Goal: Navigation & Orientation: Understand site structure

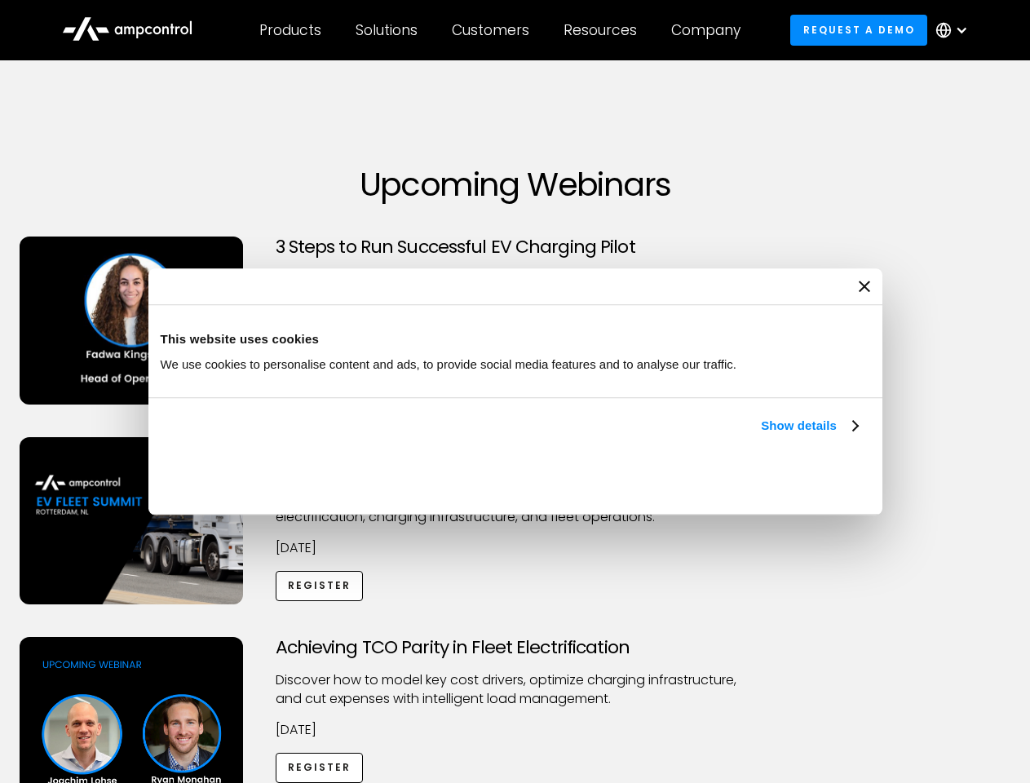
click at [761, 435] on link "Show details" at bounding box center [809, 426] width 96 height 20
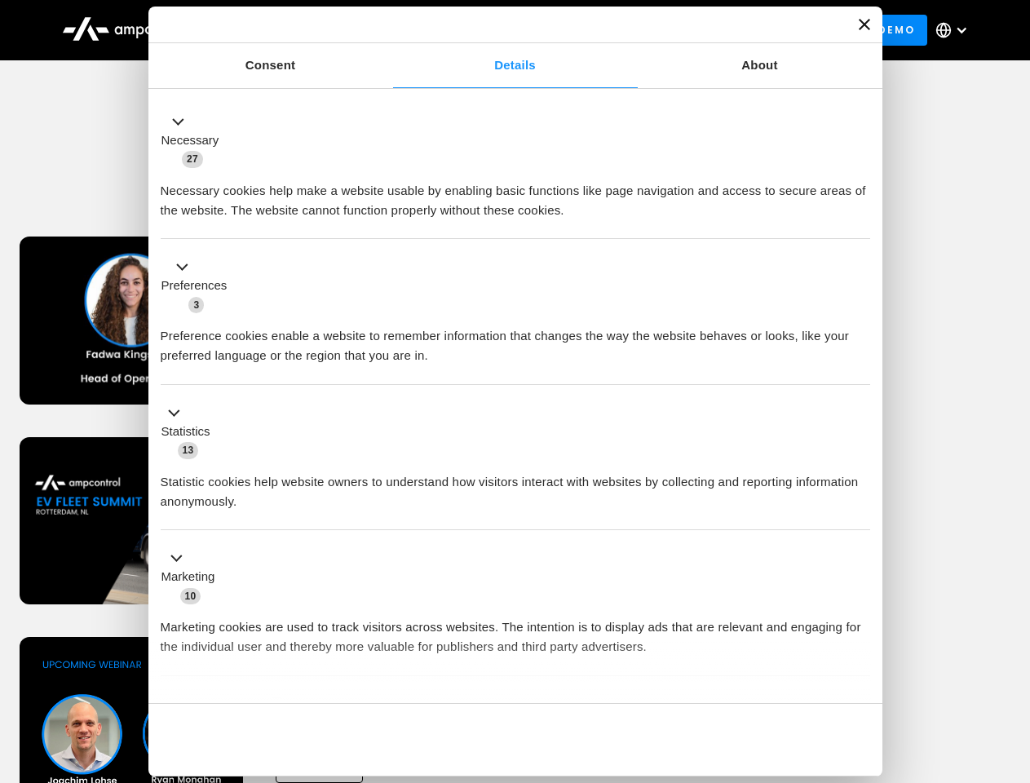
click at [860, 675] on ul "Necessary 27 Necessary cookies help make a website usable by enabling basic fun…" at bounding box center [515, 430] width 725 height 672
click at [1012, 657] on div "Achieving TCO Parity in Fleet Electrification Discover how to model key cost dr…" at bounding box center [515, 765] width 1024 height 256
click at [502, 30] on div "Customers" at bounding box center [490, 30] width 77 height 18
click at [290, 30] on div "Products" at bounding box center [290, 30] width 62 height 18
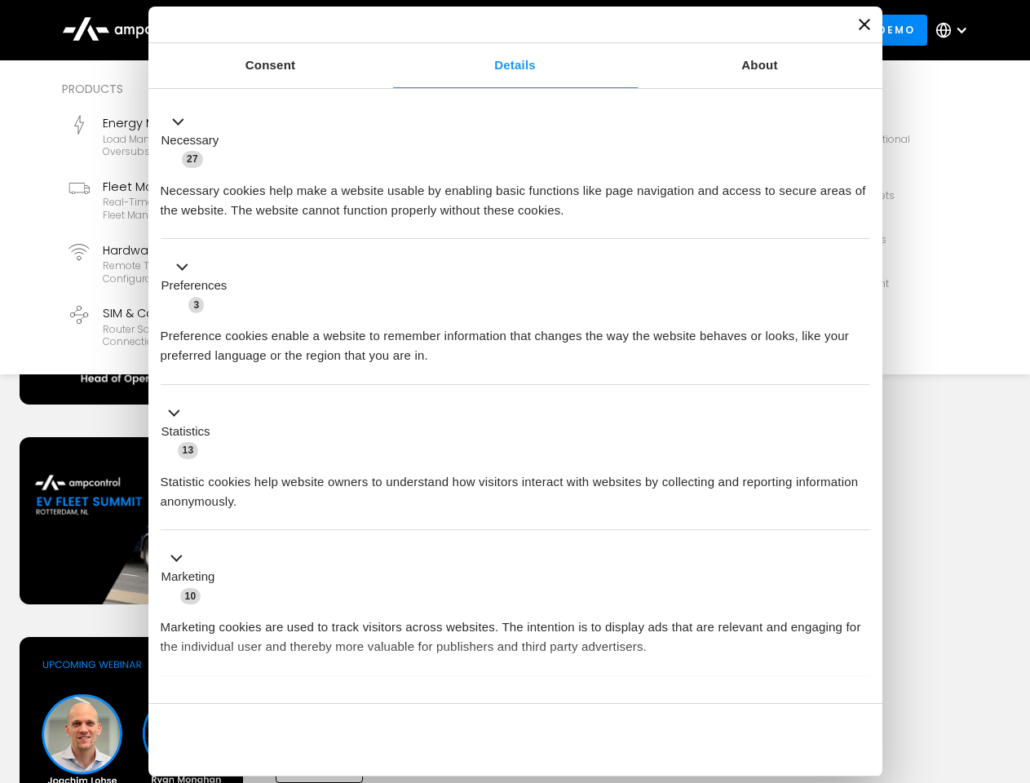
click at [387, 30] on div "Solutions" at bounding box center [387, 30] width 62 height 18
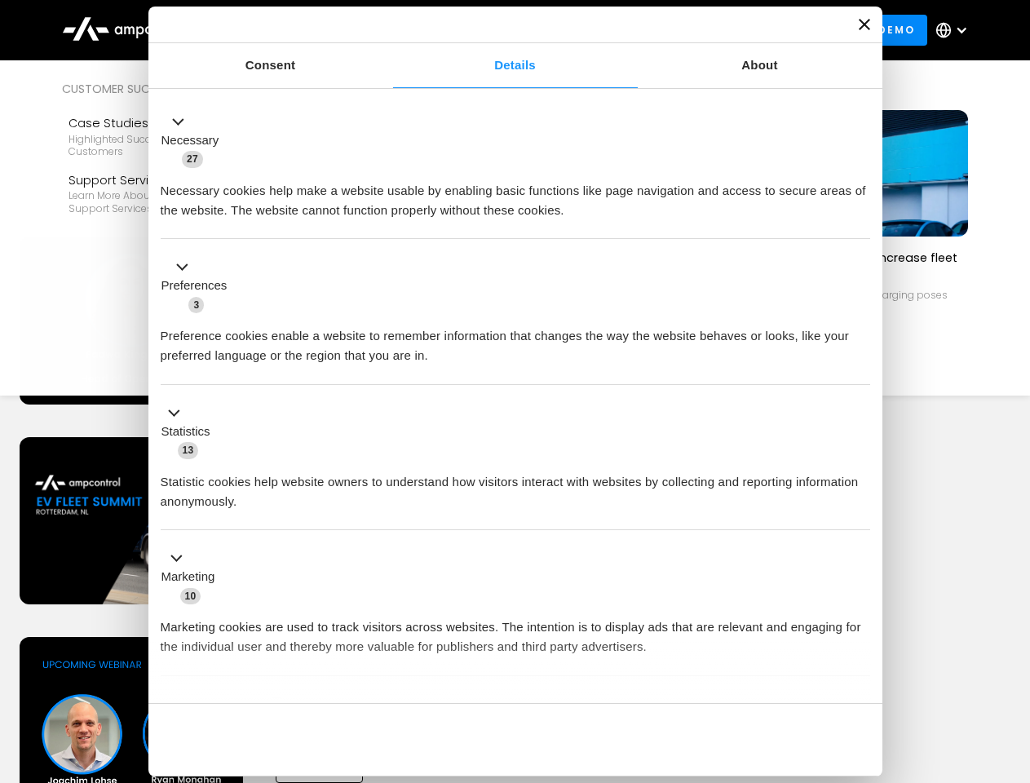
click at [493, 30] on div "Customers" at bounding box center [490, 30] width 77 height 18
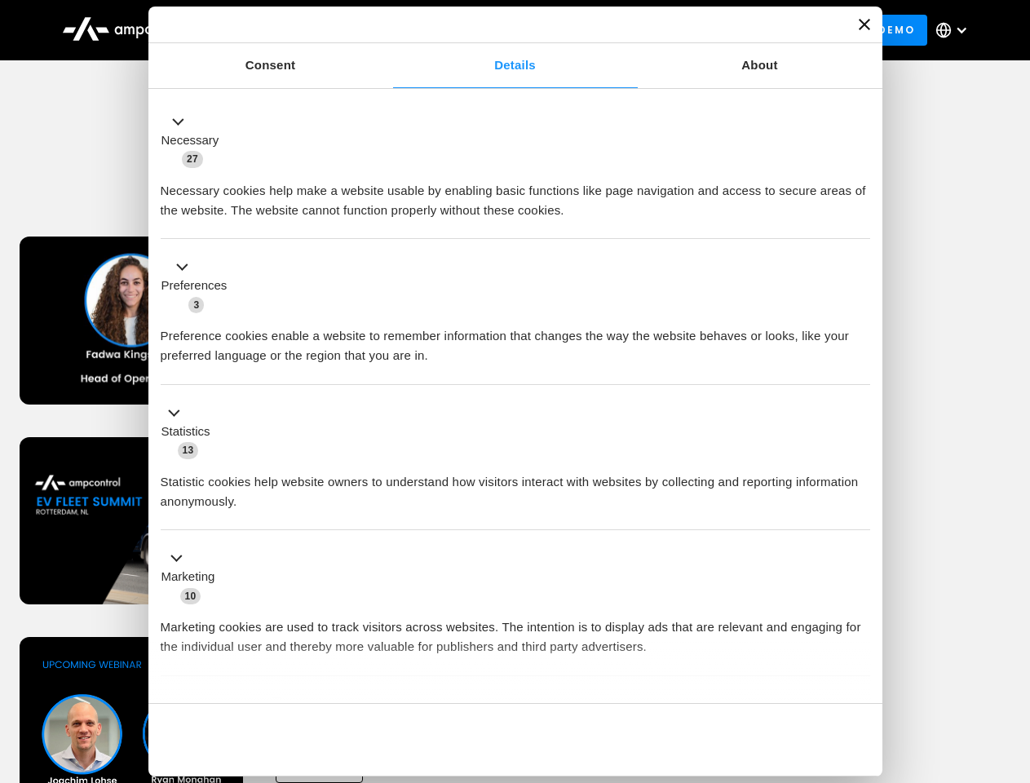
click at [603, 30] on div "Resources" at bounding box center [600, 30] width 73 height 18
click at [711, 30] on div "Company" at bounding box center [705, 30] width 69 height 18
click at [956, 30] on div at bounding box center [961, 30] width 13 height 13
